Goal: Task Accomplishment & Management: Manage account settings

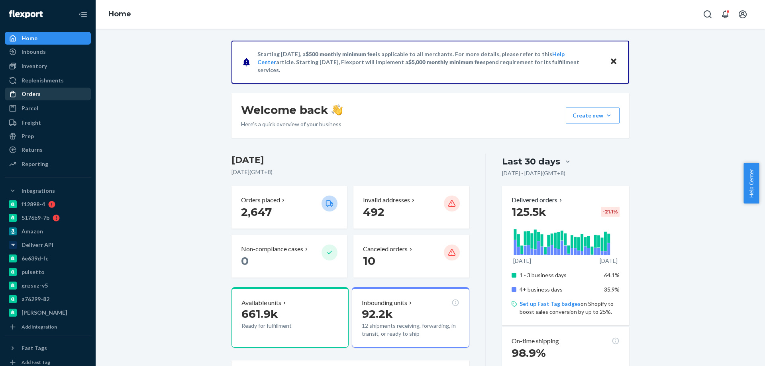
click at [45, 92] on div "Orders" at bounding box center [48, 93] width 85 height 11
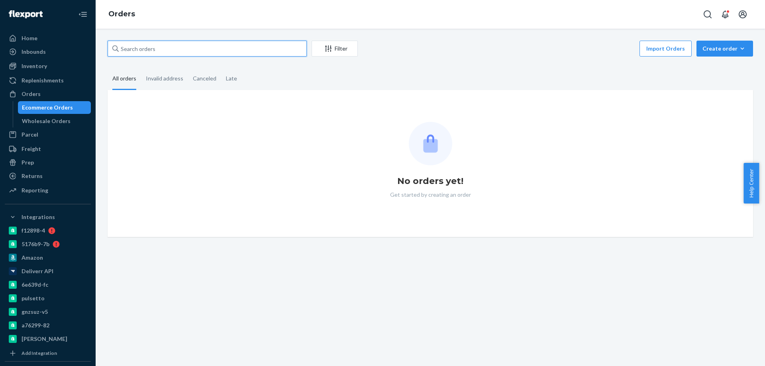
click at [143, 50] on input "text" at bounding box center [207, 49] width 199 height 16
paste input "4060910"
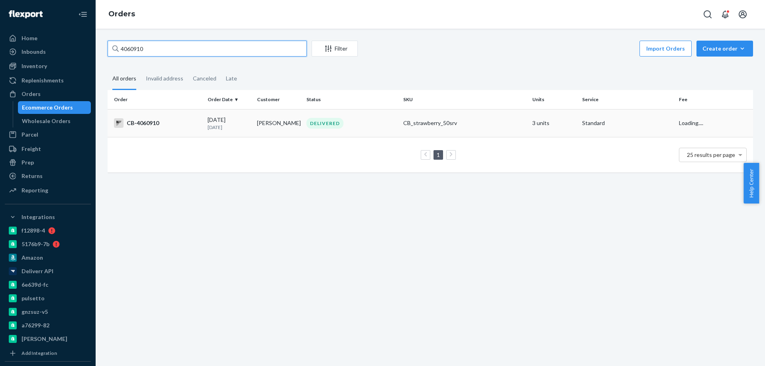
type input "4060910"
click at [256, 126] on td "Carmen Cicioni" at bounding box center [278, 123] width 49 height 28
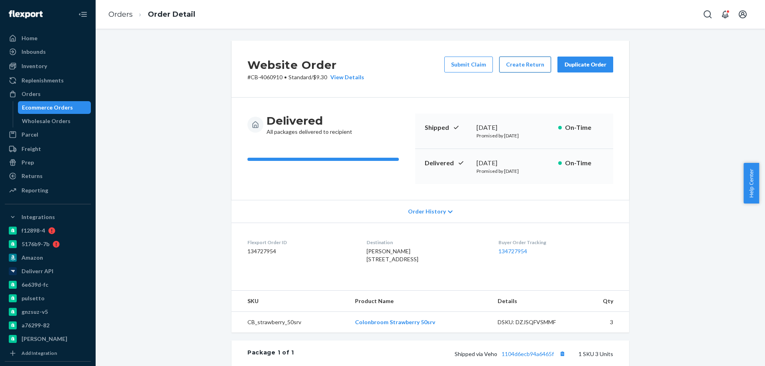
click at [515, 65] on button "Create Return" at bounding box center [525, 65] width 52 height 16
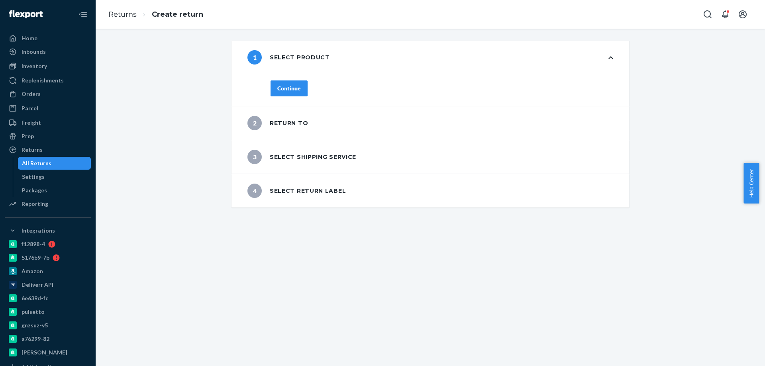
click at [297, 88] on div "Continue" at bounding box center [289, 89] width 24 height 8
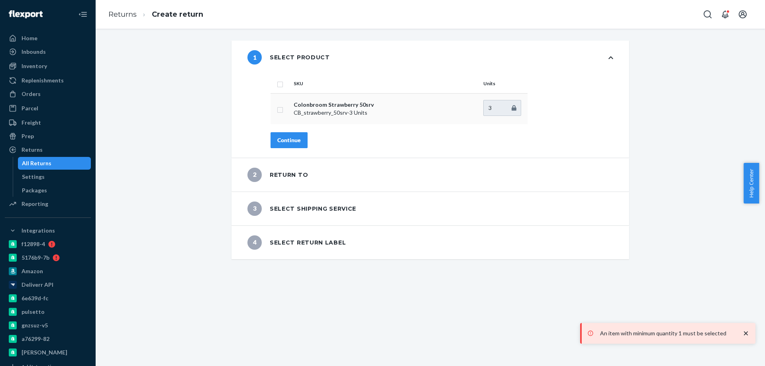
click at [277, 115] on td at bounding box center [281, 108] width 20 height 31
click at [279, 112] on input "checkbox" at bounding box center [280, 109] width 6 height 8
checkbox input "true"
click at [287, 136] on div "Continue" at bounding box center [289, 140] width 24 height 8
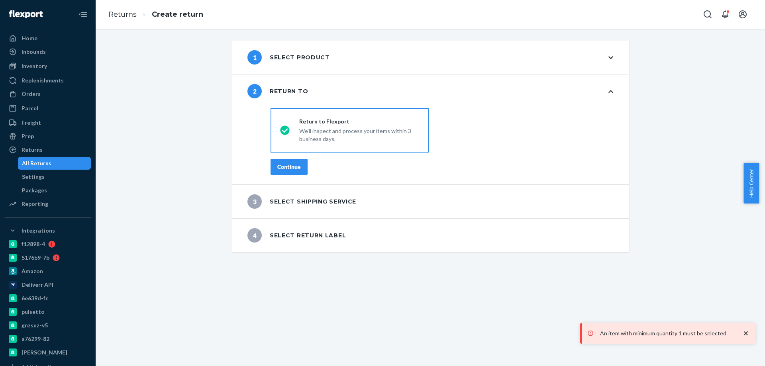
click at [287, 157] on div "destinationsRadioGroup Return to Flexport We'll inspect and process your items …" at bounding box center [442, 145] width 375 height 80
click at [285, 165] on div "Continue" at bounding box center [289, 167] width 24 height 8
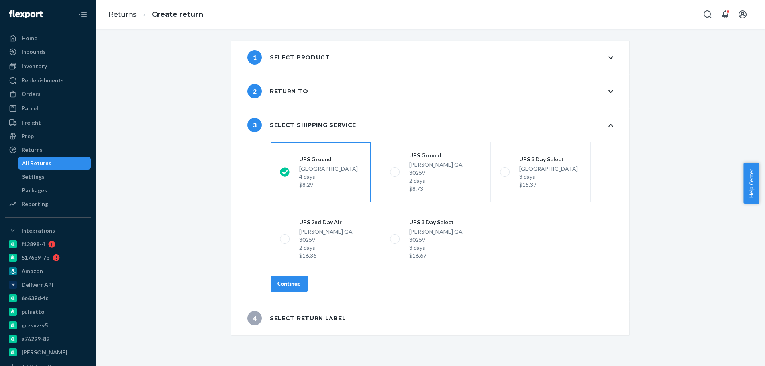
click at [293, 280] on div "Continue" at bounding box center [289, 284] width 24 height 8
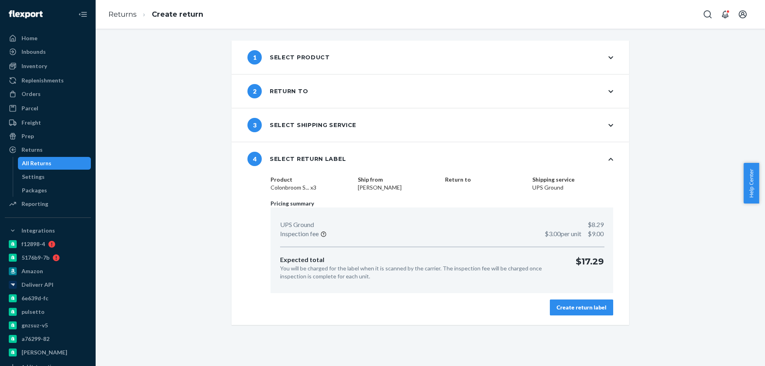
click at [571, 315] on button "Create return label" at bounding box center [581, 308] width 63 height 16
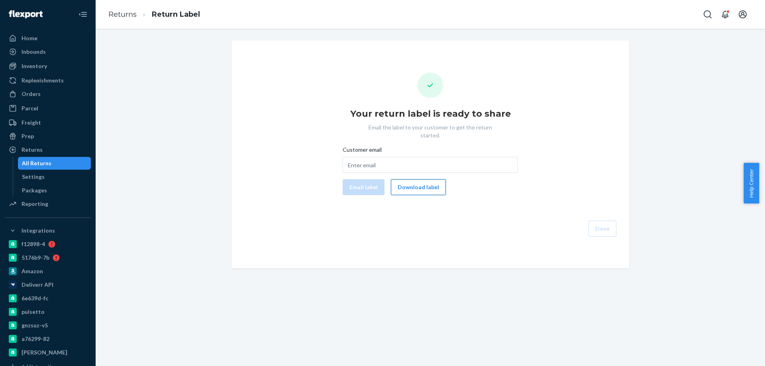
click at [401, 179] on button "Download label" at bounding box center [418, 187] width 55 height 16
click at [53, 94] on div "Orders" at bounding box center [48, 93] width 85 height 11
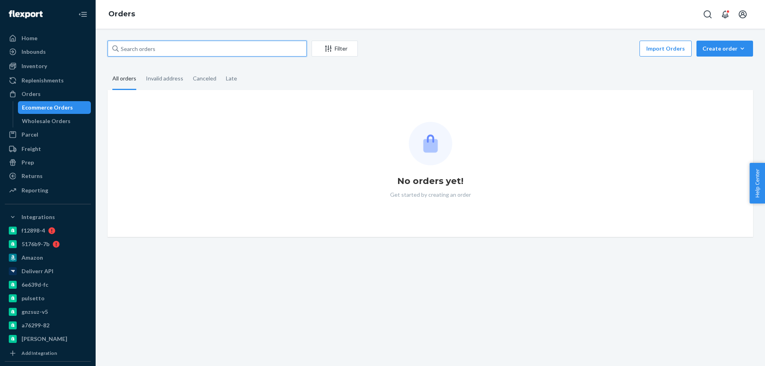
click at [228, 51] on input "text" at bounding box center [207, 49] width 199 height 16
paste input "4073185"
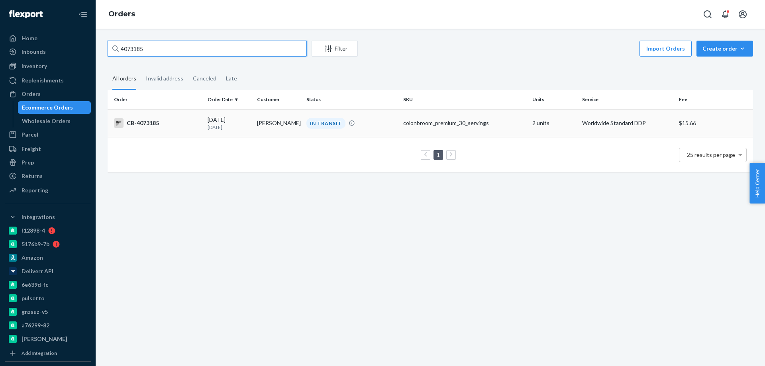
type input "4073185"
click at [303, 128] on td "IN TRANSIT" at bounding box center [351, 123] width 97 height 28
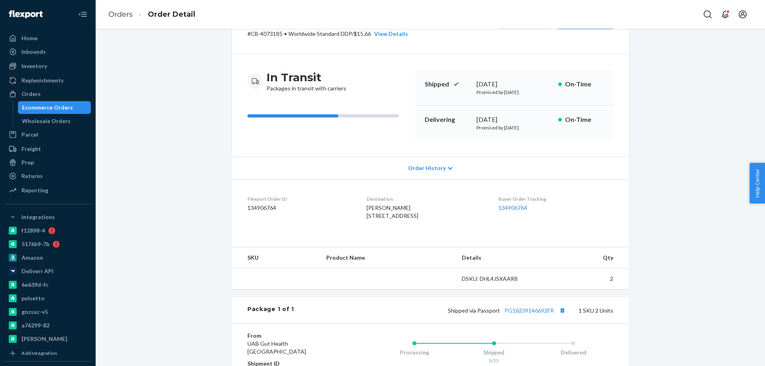
scroll to position [120, 0]
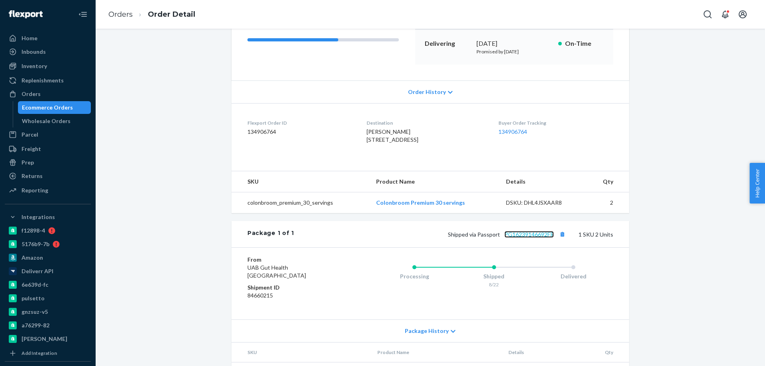
click at [526, 238] on link "PG16239146692FR" at bounding box center [529, 234] width 49 height 7
click at [53, 108] on div "Ecommerce Orders" at bounding box center [47, 108] width 51 height 8
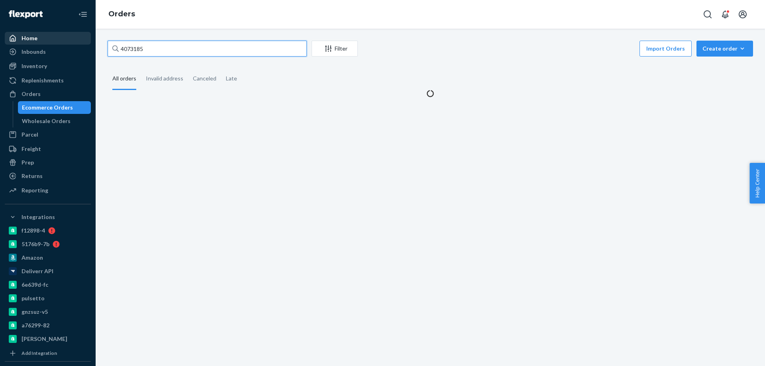
drag, startPoint x: 188, startPoint y: 43, endPoint x: 26, endPoint y: 37, distance: 161.5
click at [71, 47] on div "Home Inbounds Shipping Plans Problems Inventory Products Branded Packaging Repl…" at bounding box center [382, 183] width 765 height 366
paste input "3996883"
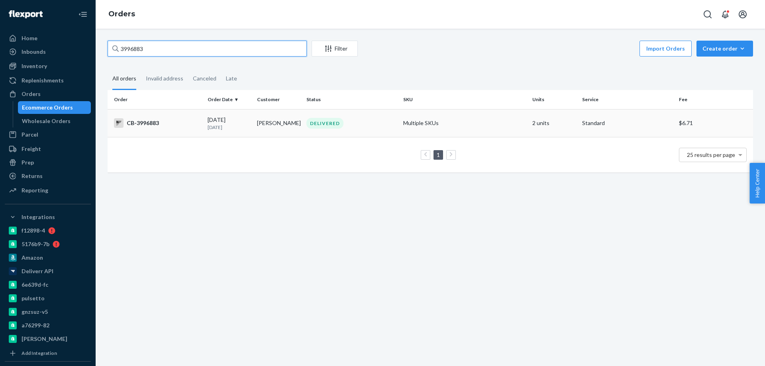
type input "3996883"
click at [277, 127] on td "[PERSON_NAME]" at bounding box center [278, 123] width 49 height 28
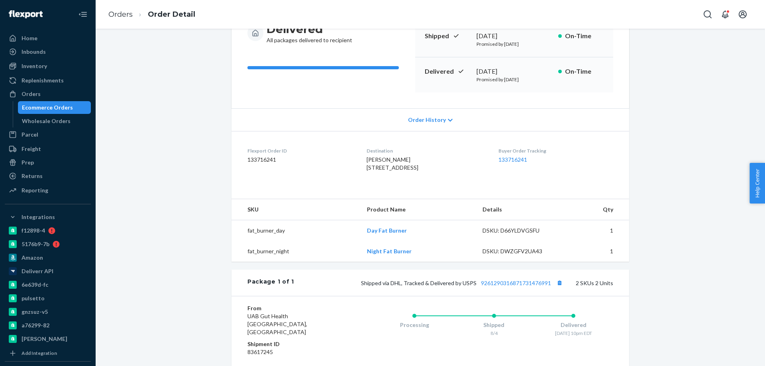
scroll to position [199, 0]
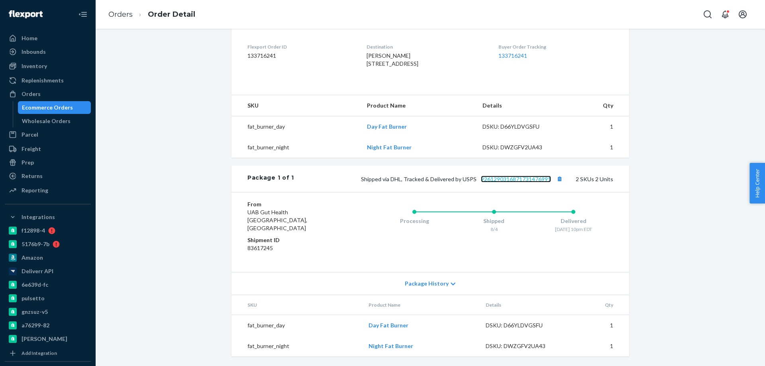
click at [523, 183] on link "9261290316871731476991" at bounding box center [516, 179] width 70 height 7
click at [20, 108] on div "Ecommerce Orders" at bounding box center [55, 107] width 72 height 11
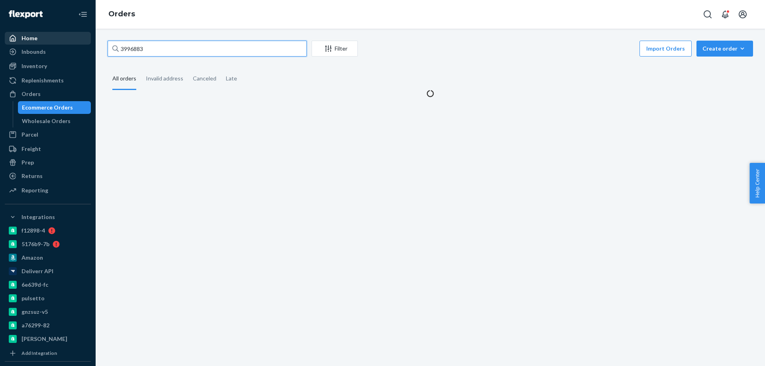
drag, startPoint x: 149, startPoint y: 49, endPoint x: 21, endPoint y: 34, distance: 129.6
click at [45, 37] on div "Home Inbounds Shipping Plans Problems Inventory Products Branded Packaging Repl…" at bounding box center [382, 183] width 765 height 366
paste input "85514"
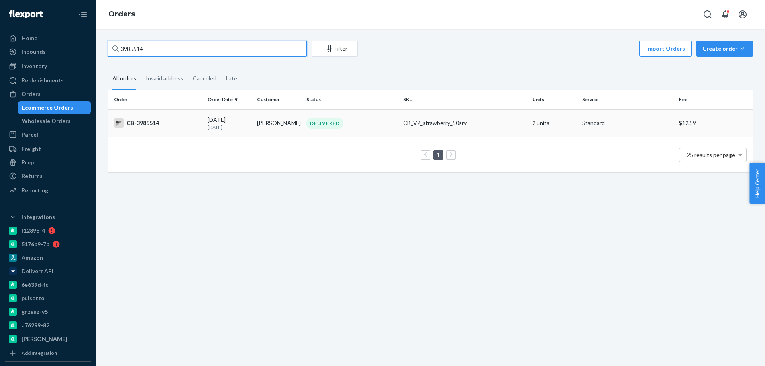
type input "3985514"
click at [269, 132] on td "[PERSON_NAME]" at bounding box center [278, 123] width 49 height 28
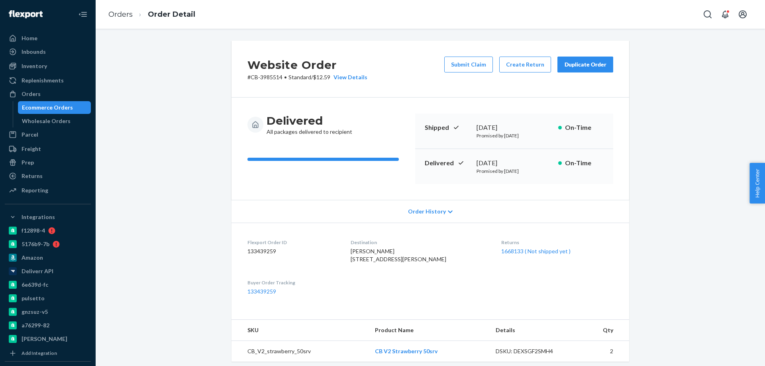
click at [58, 104] on div "Ecommerce Orders" at bounding box center [47, 108] width 51 height 8
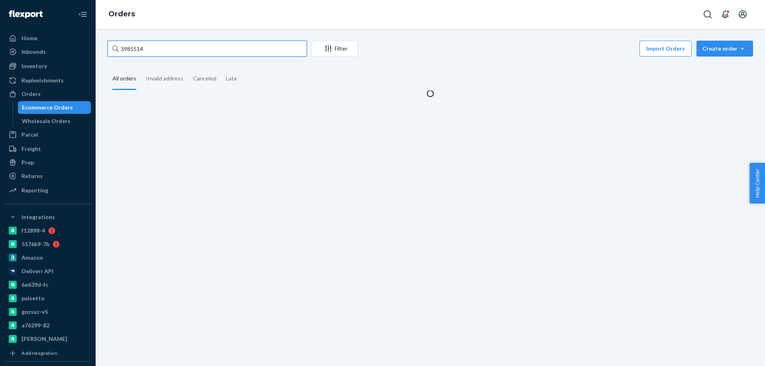
drag, startPoint x: 191, startPoint y: 41, endPoint x: 85, endPoint y: 44, distance: 105.3
click at [89, 44] on div "Home Inbounds Shipping Plans Problems Inventory Products Branded Packaging Repl…" at bounding box center [382, 183] width 765 height 366
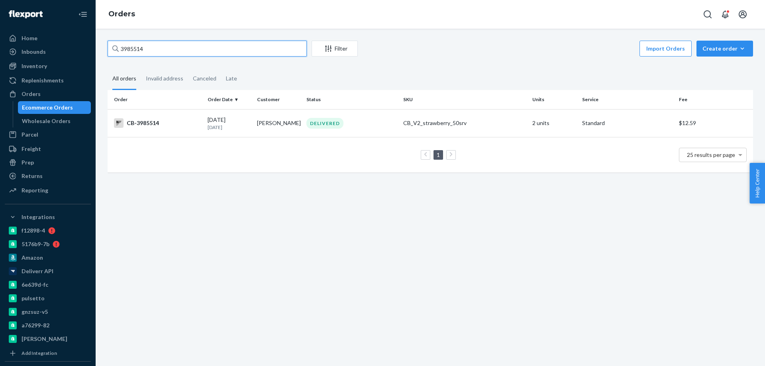
paste input "43"
type input "3985543"
click at [228, 130] on p "[DATE]" at bounding box center [229, 127] width 43 height 7
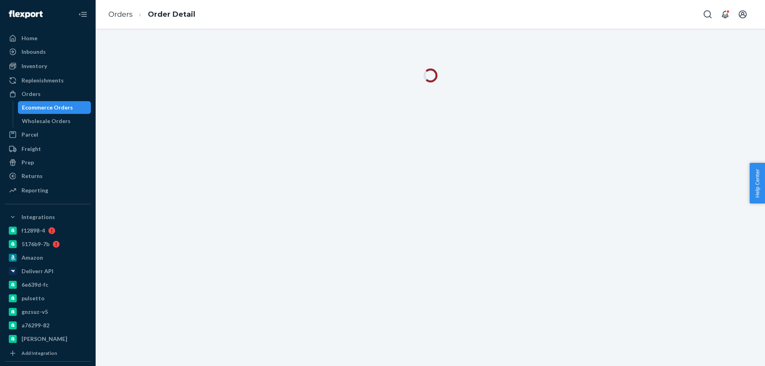
click at [327, 22] on div "Orders Order Detail" at bounding box center [431, 14] width 670 height 29
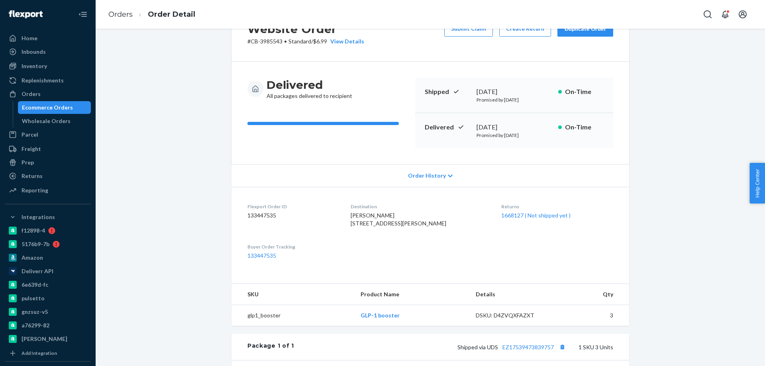
scroll to position [120, 0]
